Goal: Browse casually: Explore the website without a specific task or goal

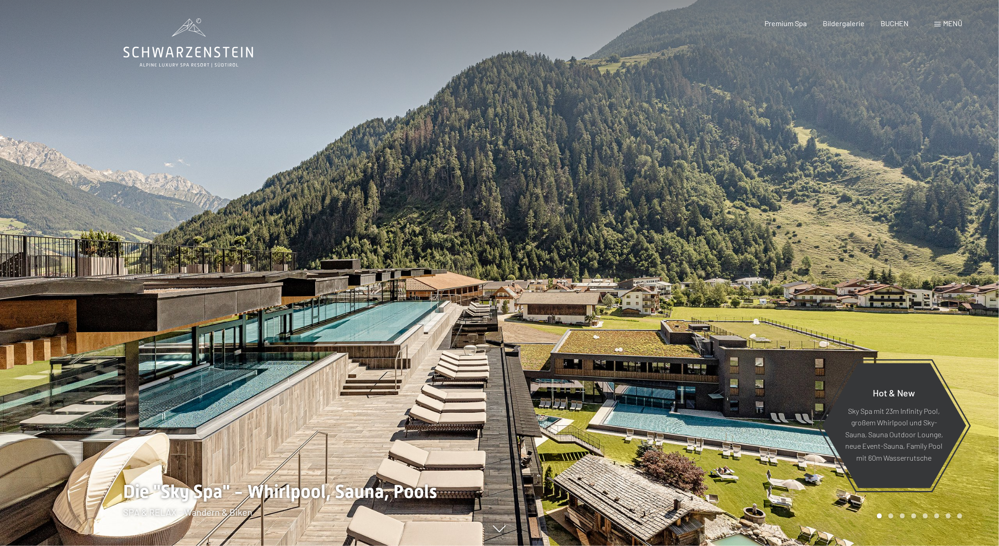
click at [365, 372] on div at bounding box center [250, 273] width 500 height 546
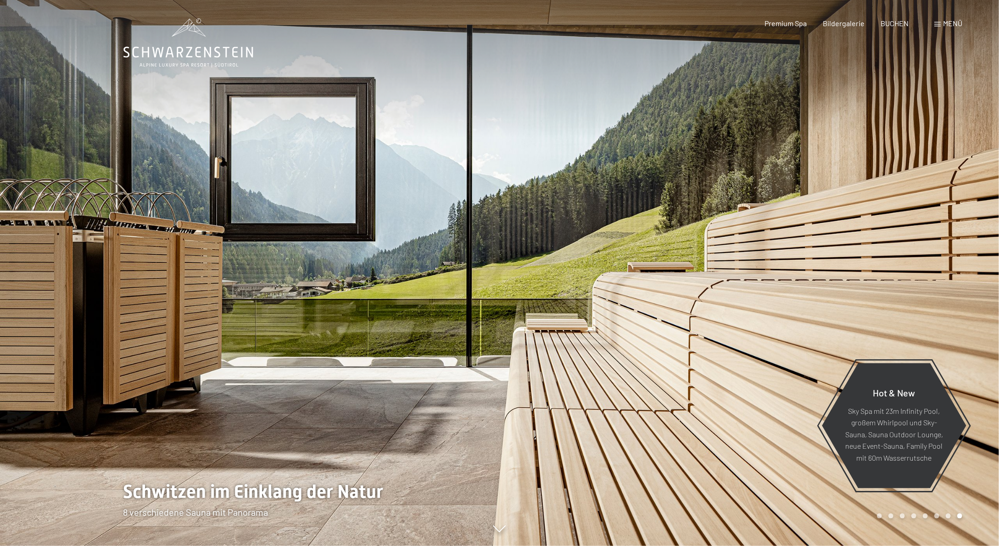
click at [768, 370] on div at bounding box center [750, 273] width 500 height 546
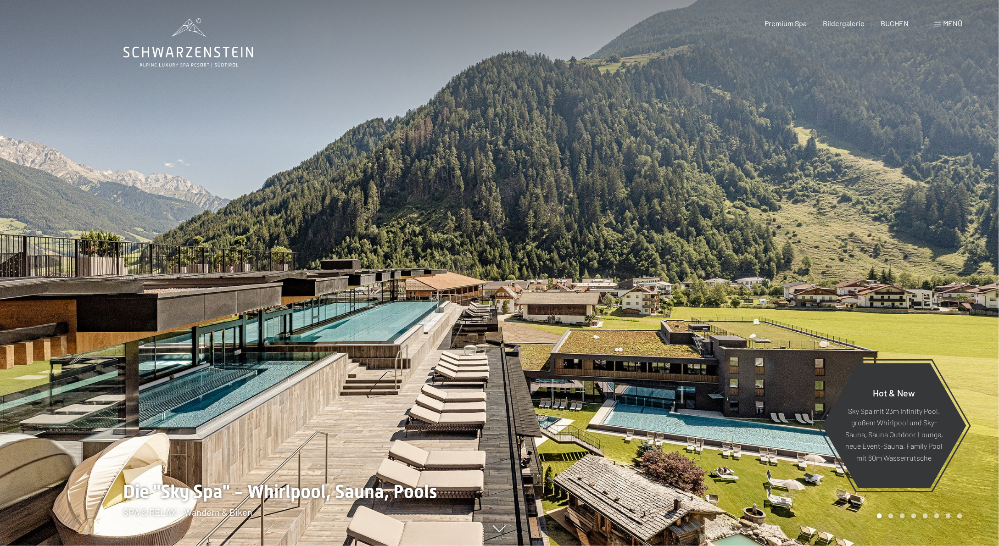
click at [89, 327] on div at bounding box center [250, 273] width 500 height 546
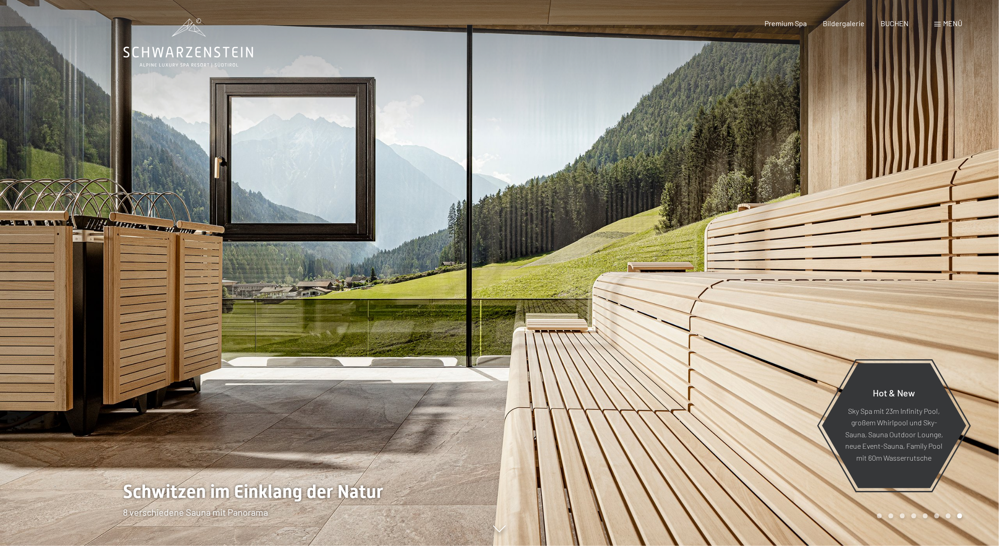
click at [89, 327] on div at bounding box center [250, 273] width 500 height 546
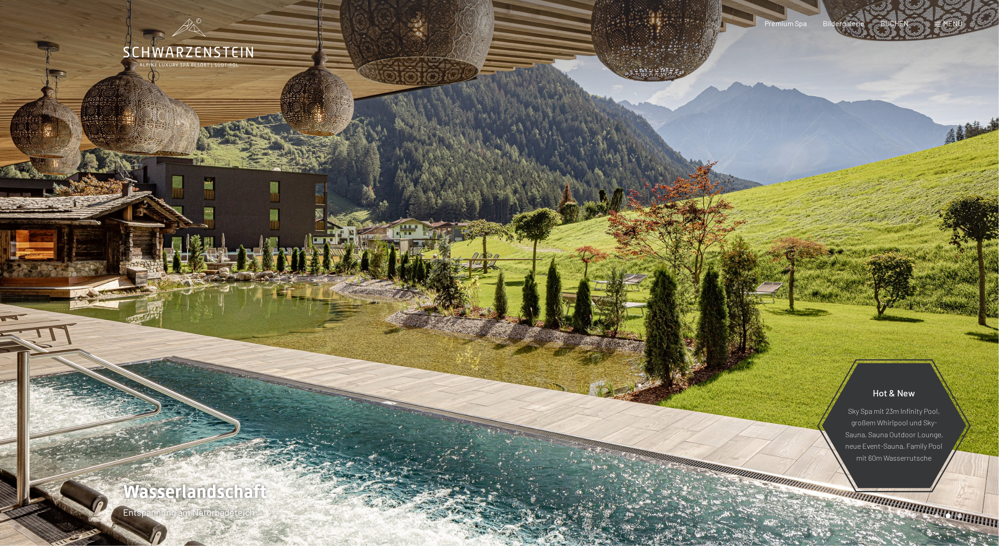
click at [89, 327] on div at bounding box center [250, 273] width 500 height 546
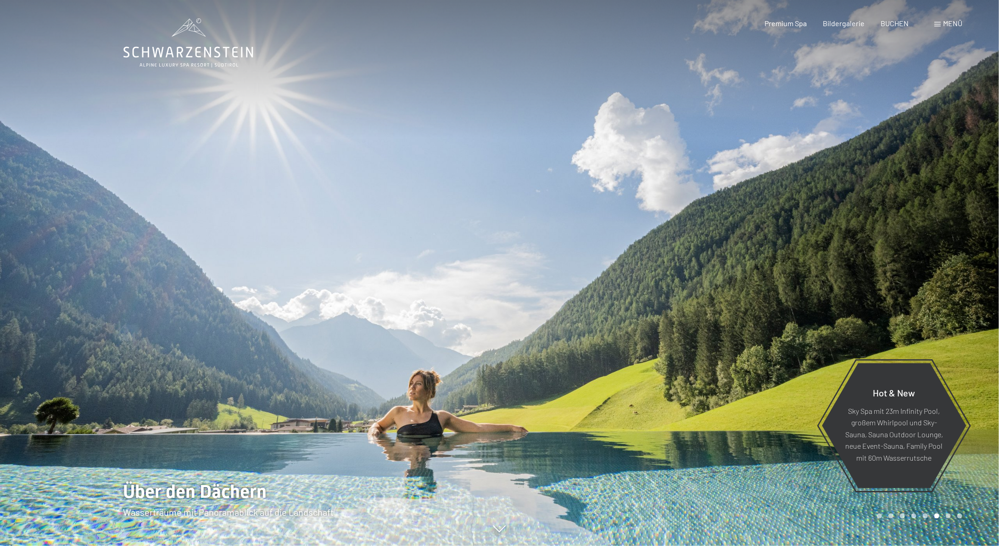
click at [89, 327] on div at bounding box center [250, 273] width 500 height 546
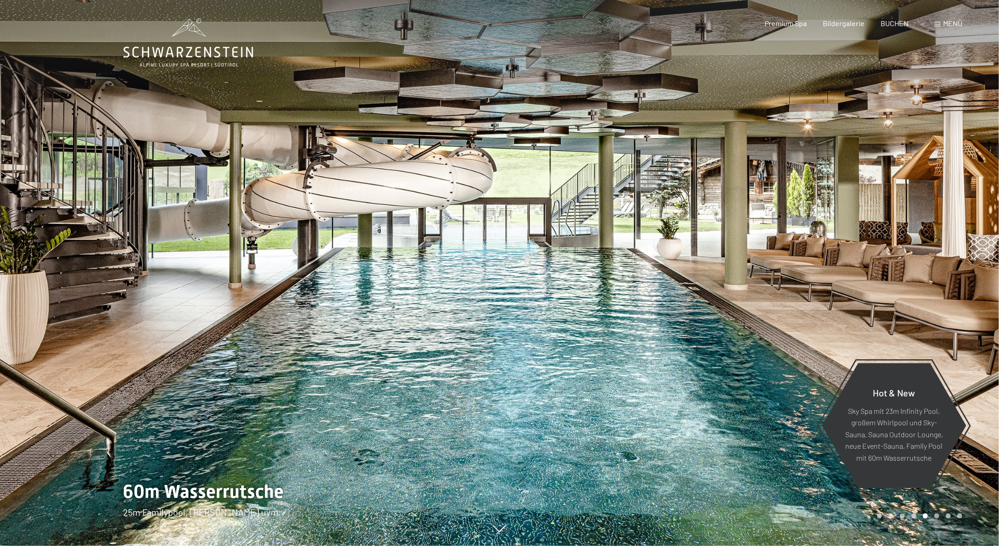
click at [89, 327] on div at bounding box center [250, 273] width 500 height 546
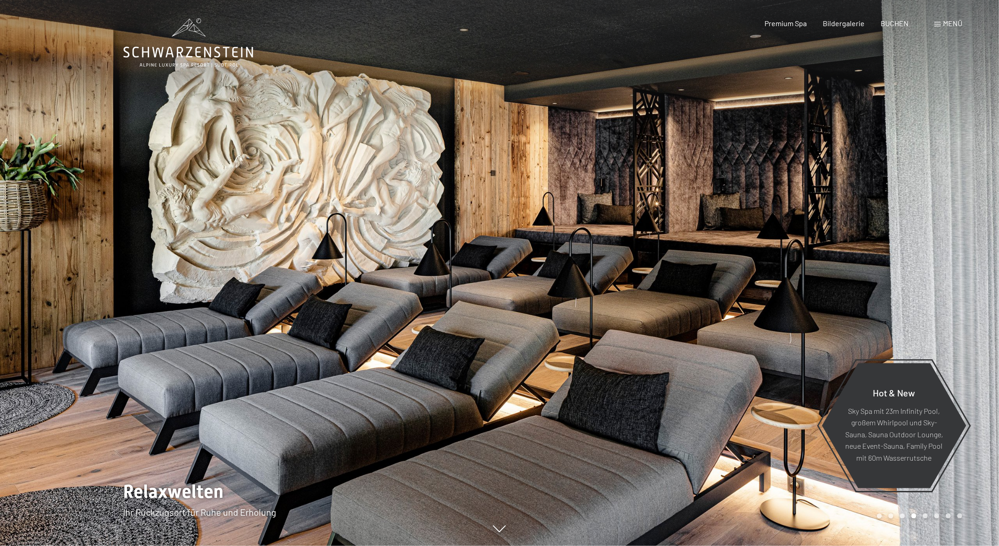
click at [89, 327] on div at bounding box center [250, 273] width 500 height 546
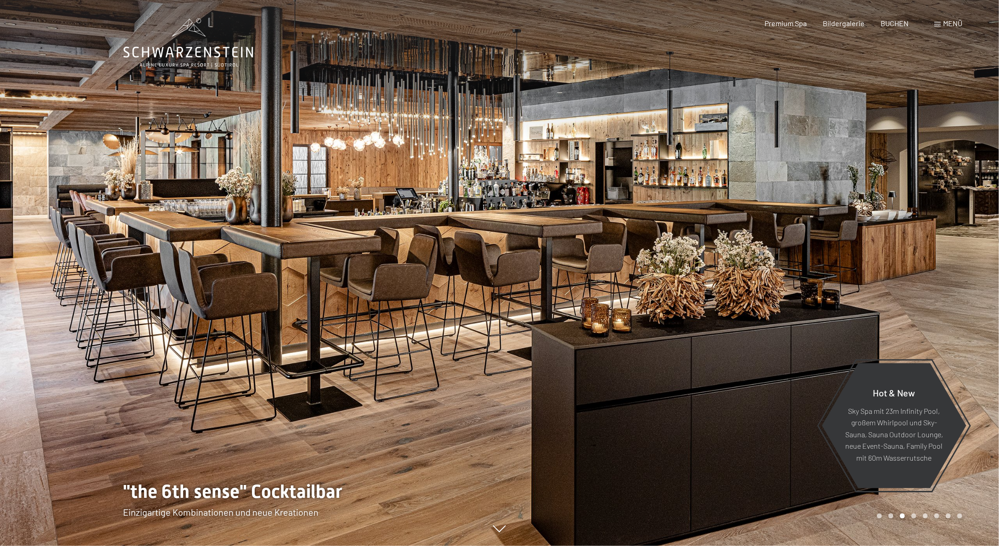
click at [89, 327] on div at bounding box center [250, 273] width 500 height 546
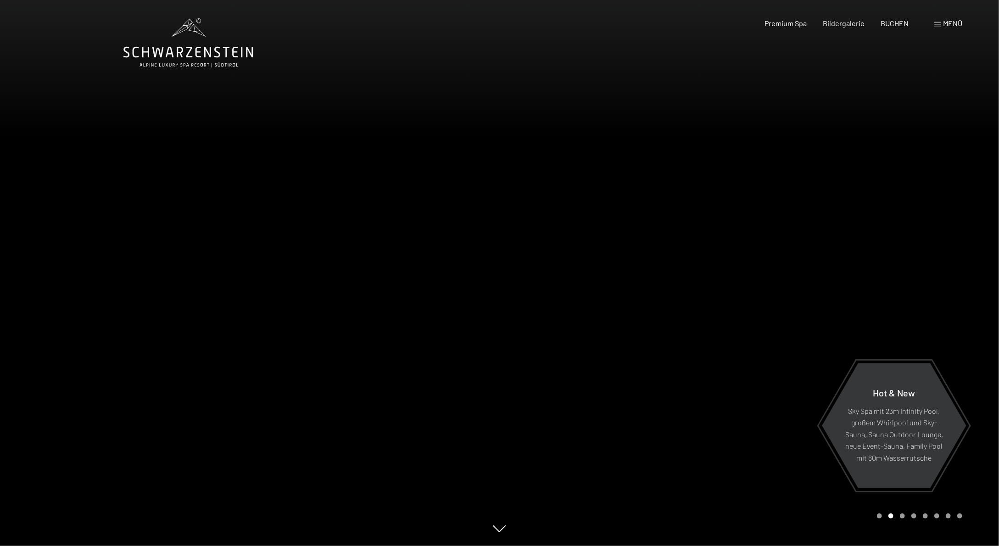
click at [162, 315] on div at bounding box center [250, 273] width 500 height 546
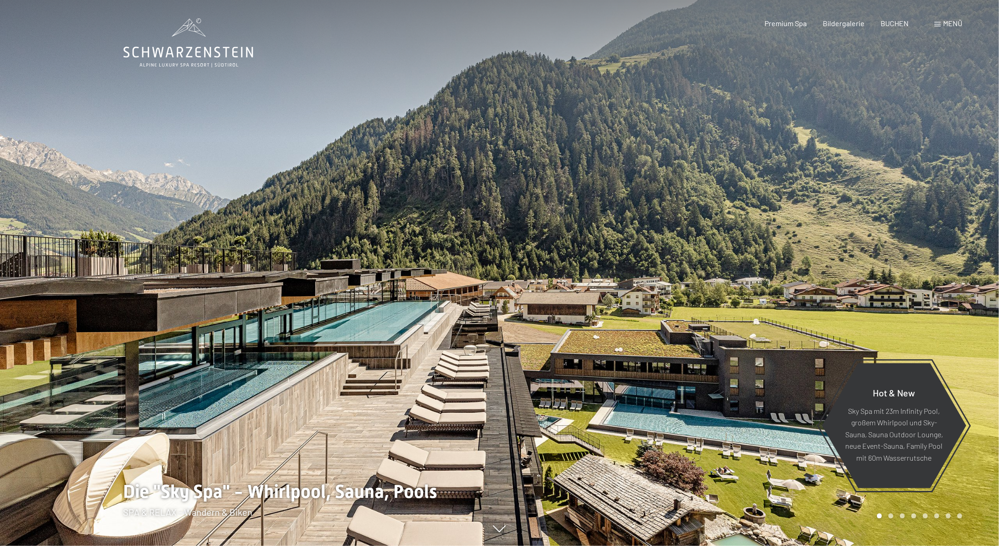
click at [162, 315] on div at bounding box center [250, 273] width 500 height 546
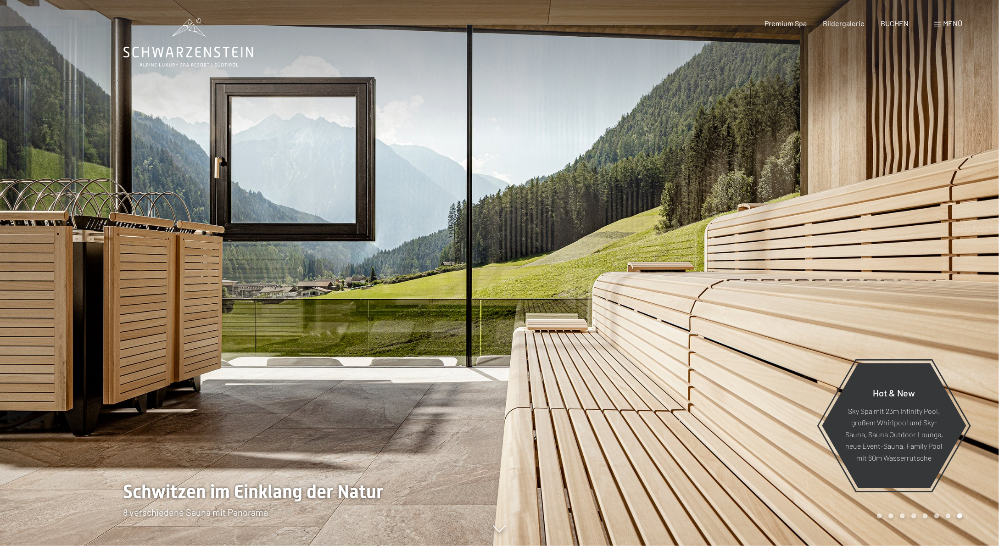
click at [226, 310] on div at bounding box center [250, 273] width 500 height 546
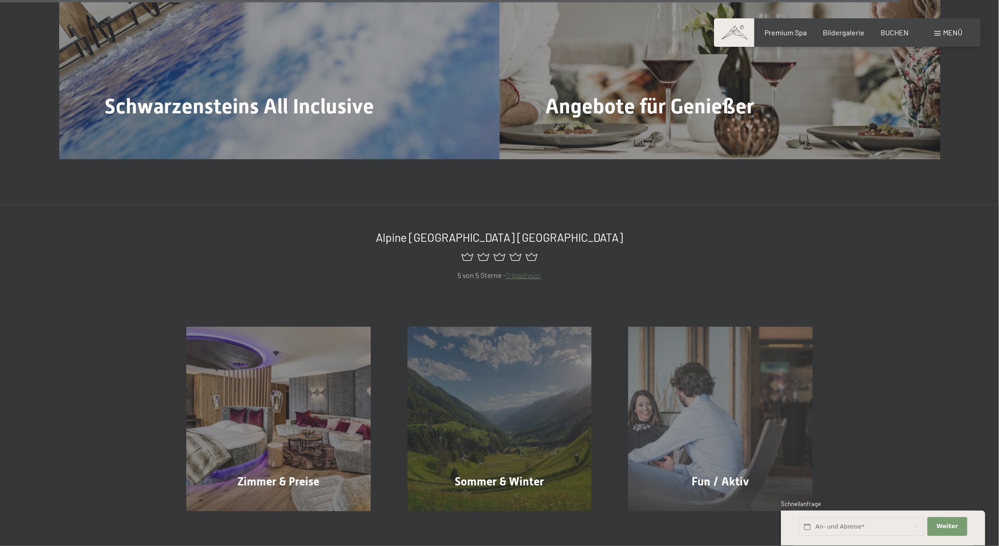
scroll to position [4452, 0]
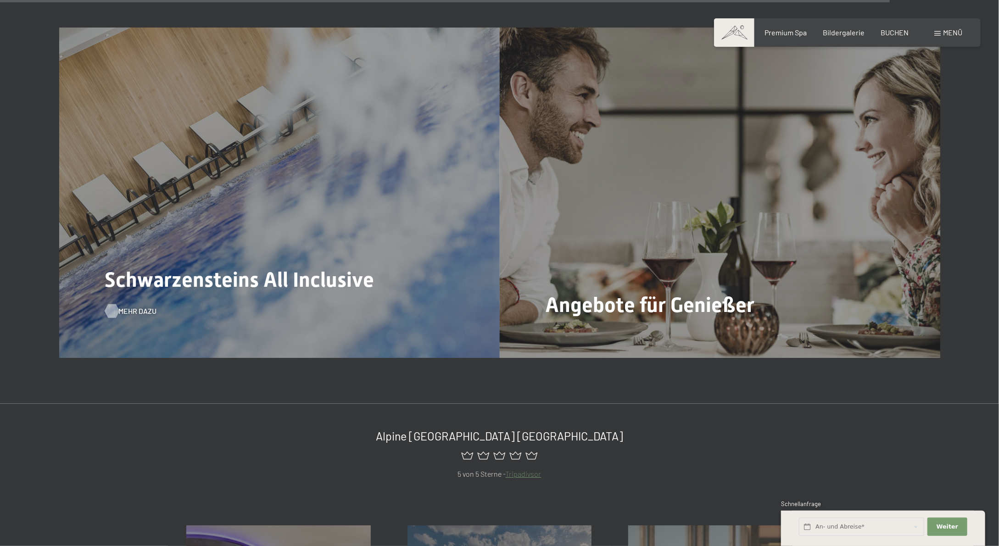
click at [132, 306] on span "Mehr dazu" at bounding box center [138, 311] width 38 height 10
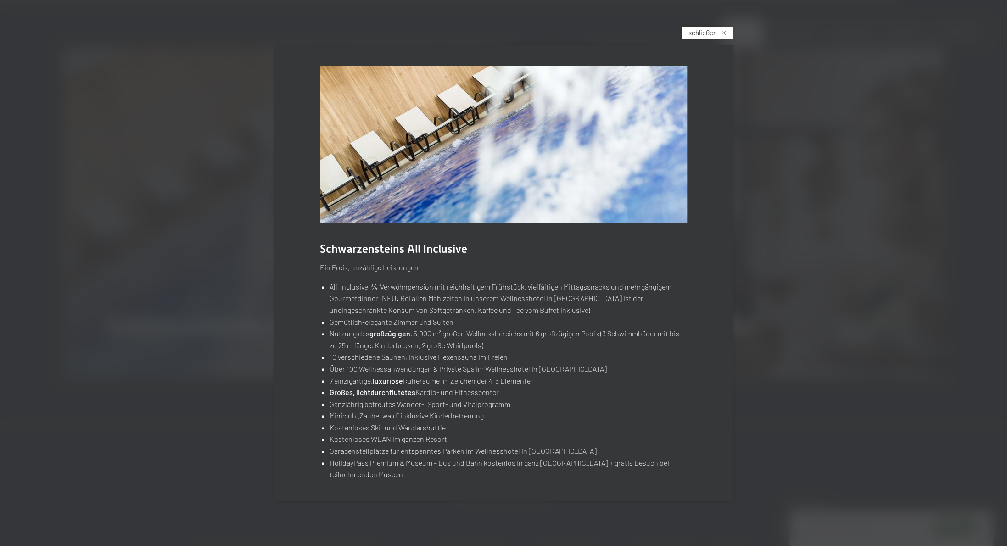
click at [720, 31] on div "schließen" at bounding box center [707, 33] width 51 height 12
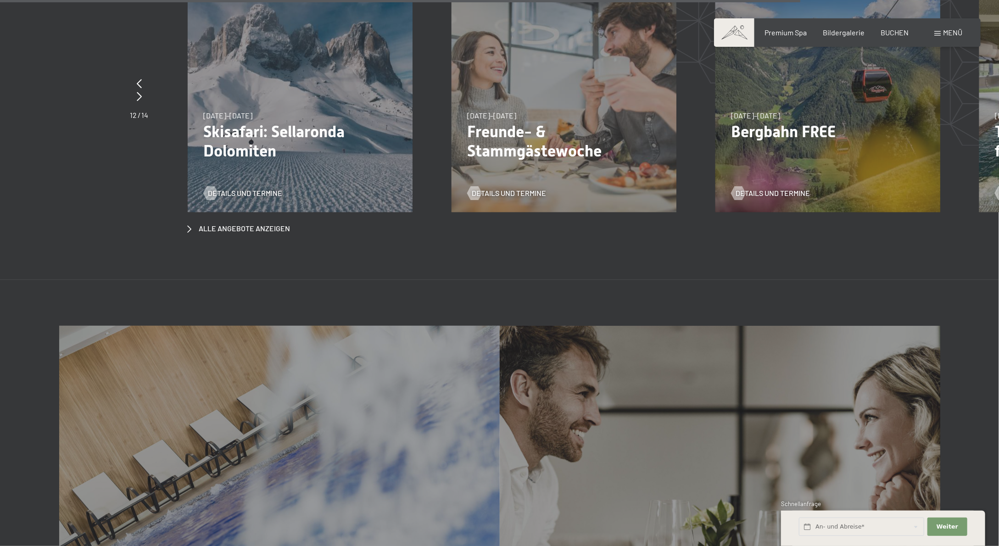
scroll to position [4005, 0]
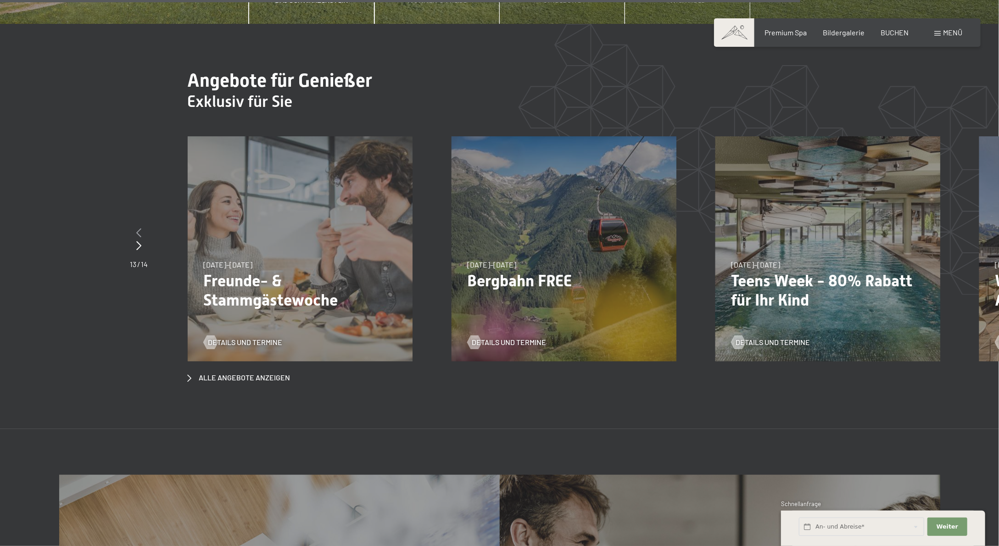
click at [138, 228] on icon at bounding box center [139, 232] width 5 height 9
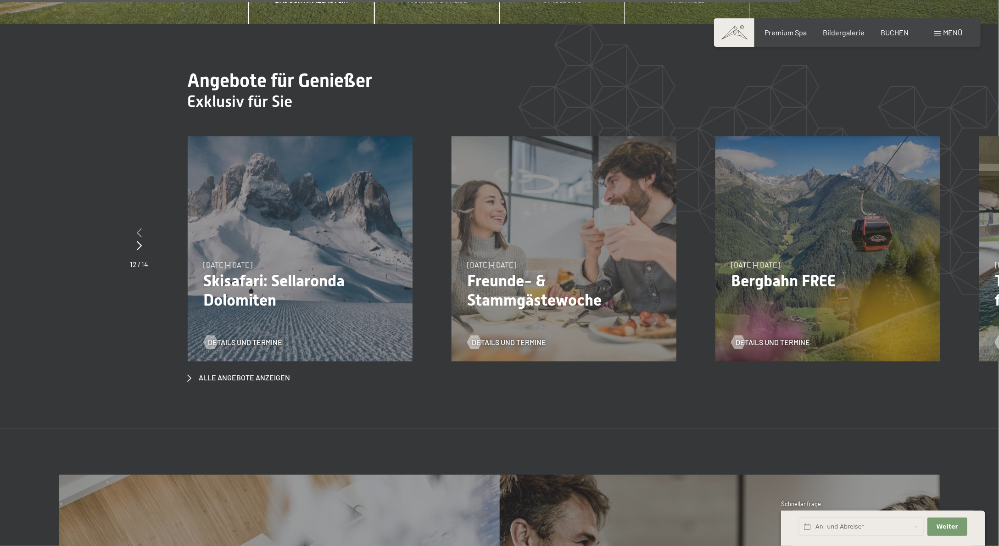
click at [138, 228] on icon at bounding box center [139, 232] width 5 height 9
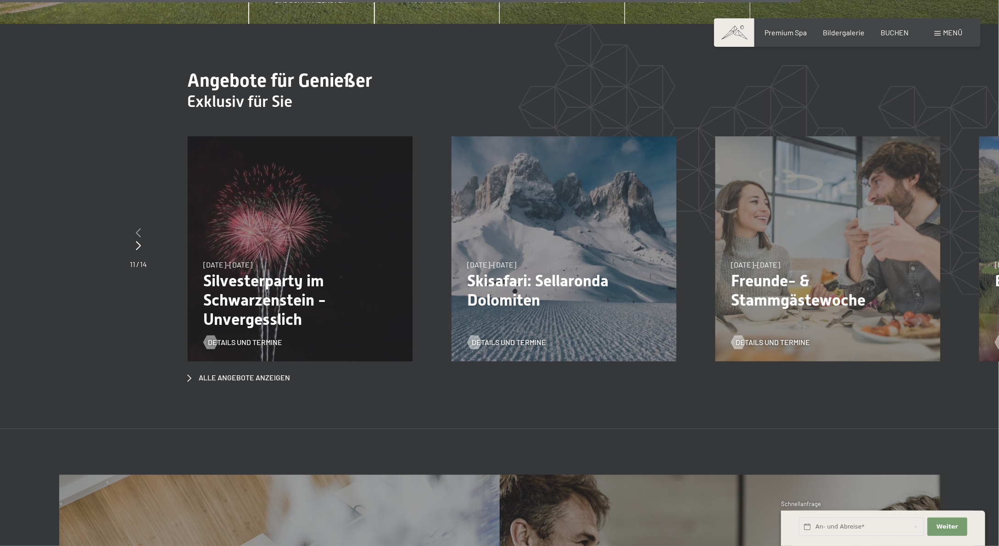
click at [138, 228] on icon at bounding box center [138, 232] width 5 height 9
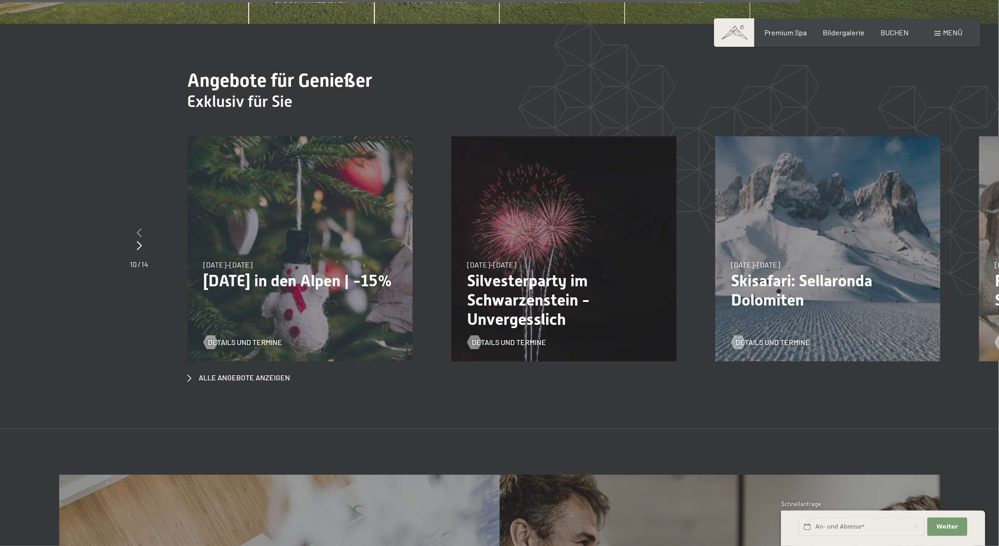
click at [138, 228] on icon at bounding box center [139, 232] width 5 height 9
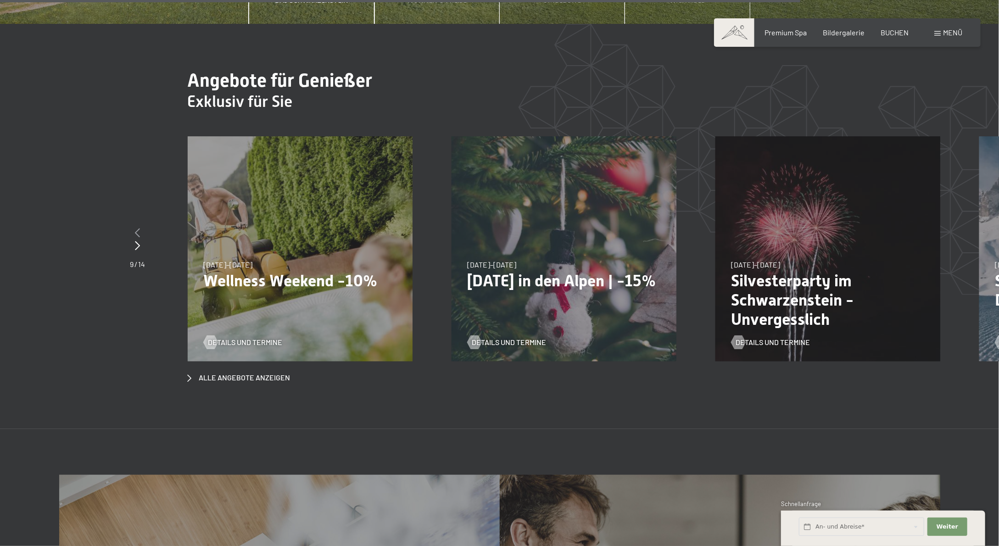
click at [138, 228] on icon at bounding box center [137, 232] width 5 height 9
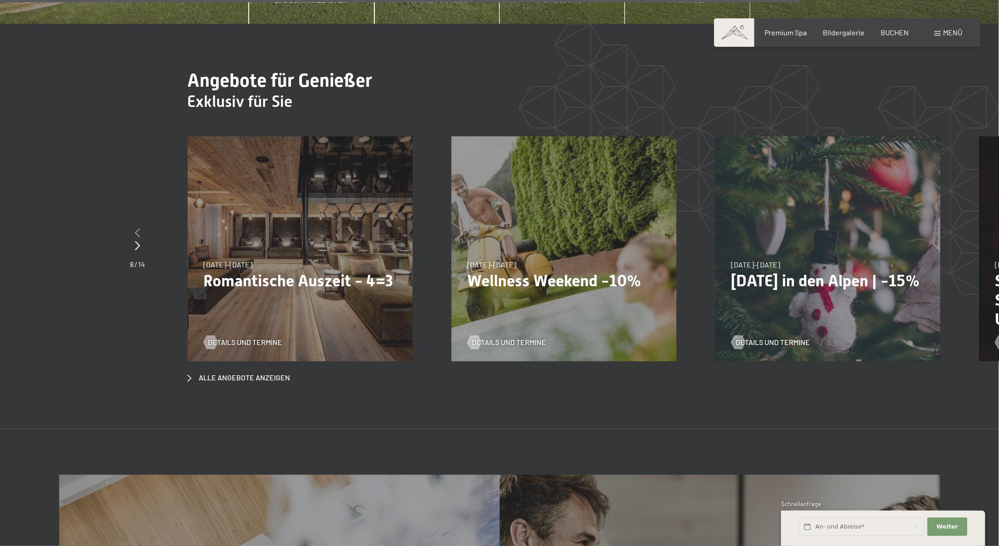
click at [138, 228] on icon at bounding box center [137, 232] width 5 height 9
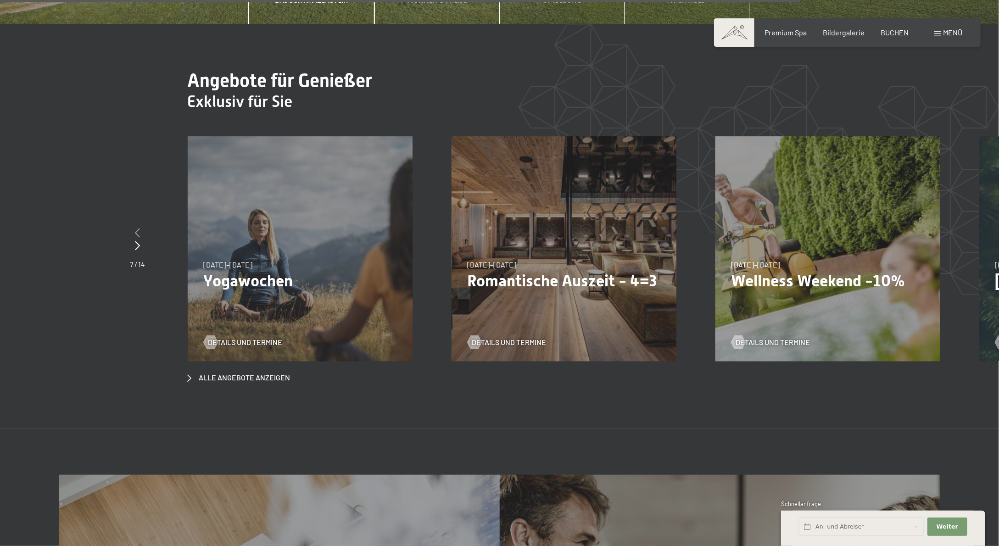
click at [138, 228] on icon at bounding box center [137, 232] width 5 height 9
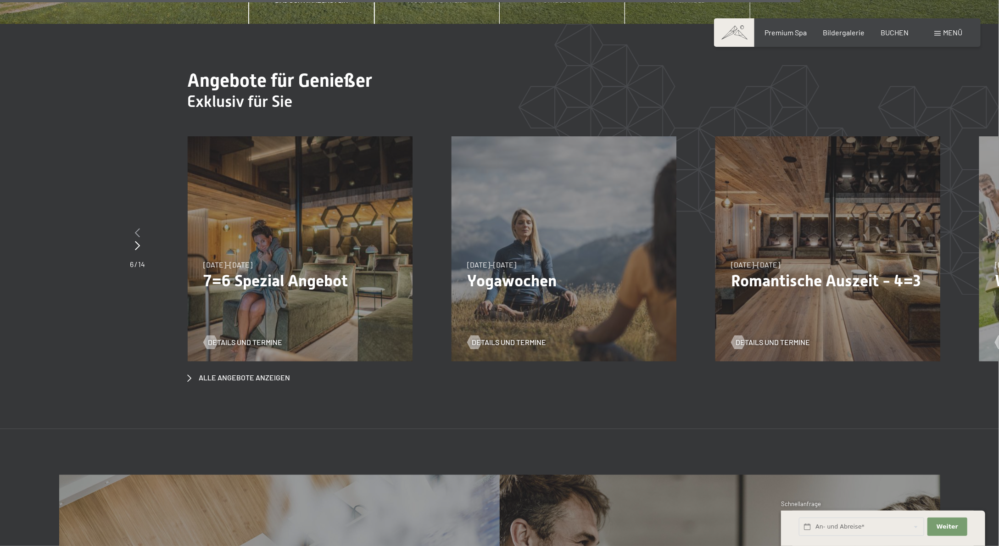
click at [138, 228] on icon at bounding box center [137, 232] width 5 height 9
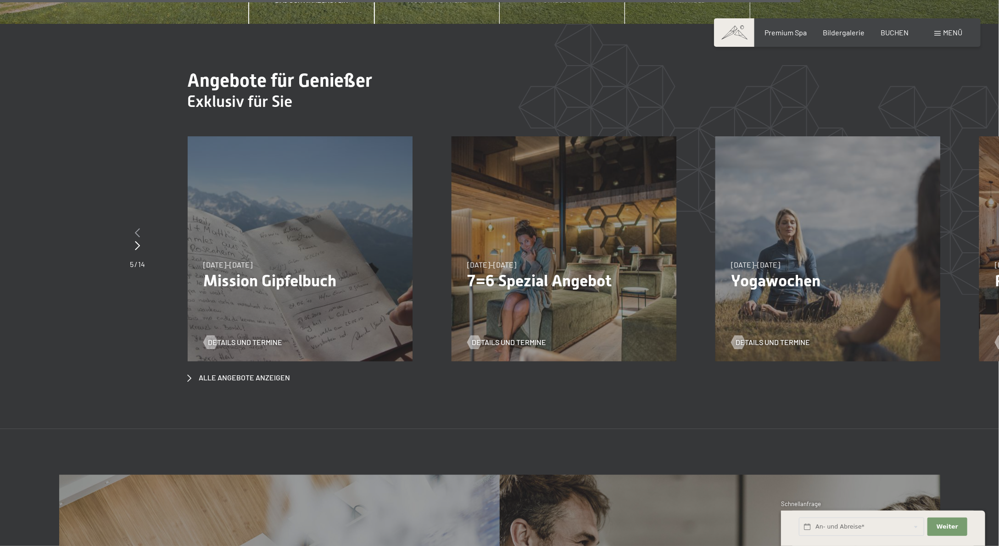
click at [139, 228] on icon at bounding box center [137, 232] width 5 height 9
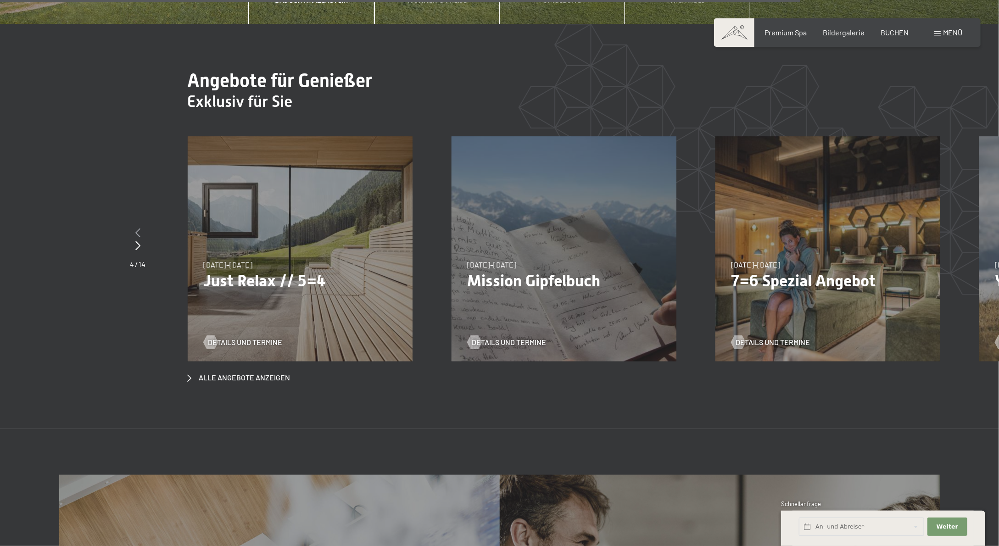
click at [139, 228] on icon at bounding box center [137, 232] width 5 height 9
